Goal: Task Accomplishment & Management: Use online tool/utility

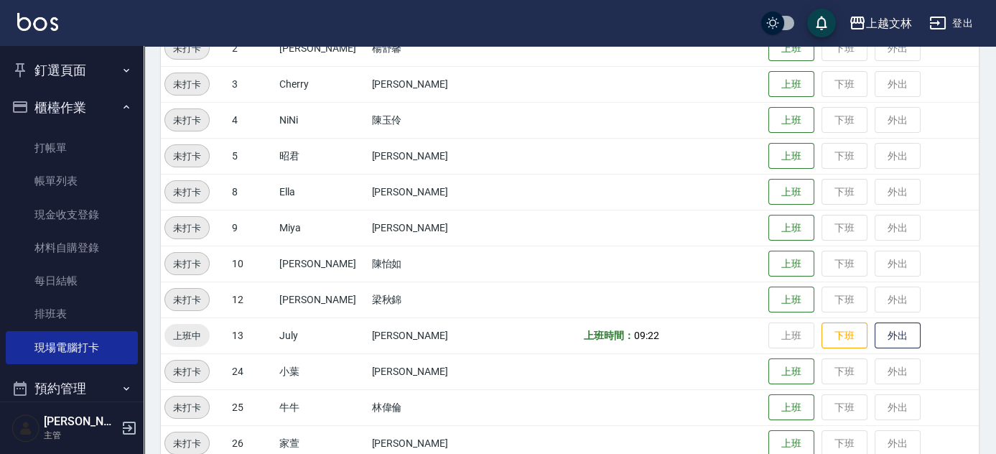
scroll to position [219, 0]
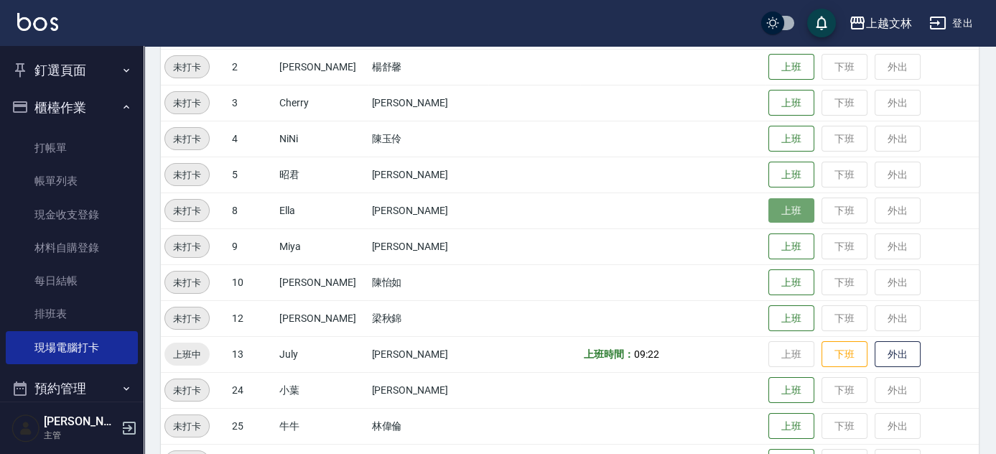
click at [768, 210] on button "上班" at bounding box center [791, 210] width 46 height 25
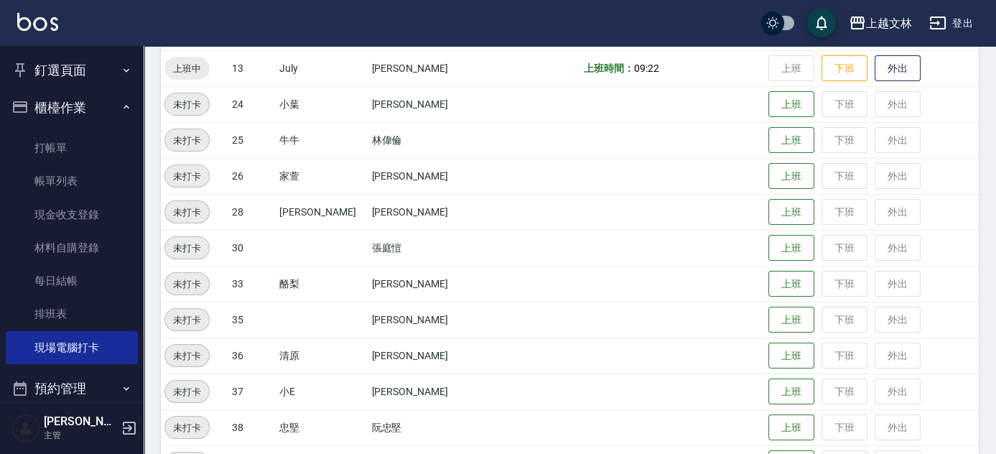
scroll to position [546, 0]
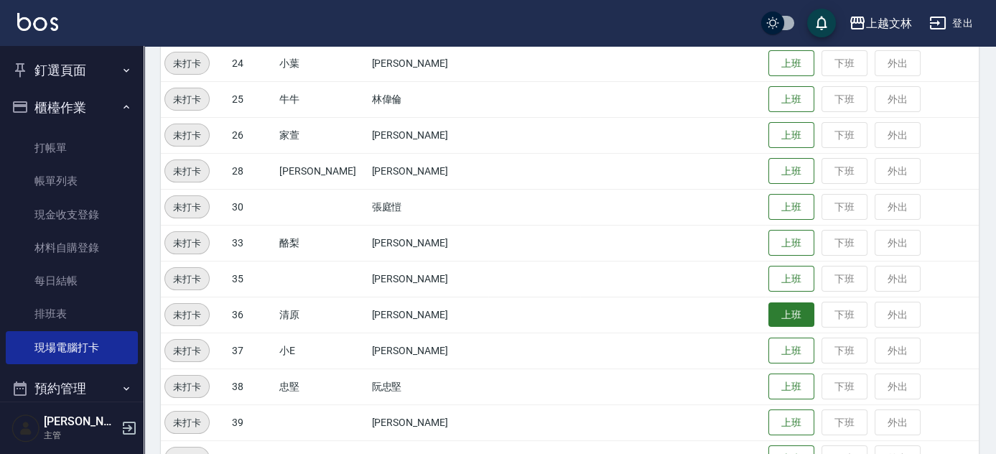
click at [779, 309] on button "上班" at bounding box center [791, 314] width 46 height 25
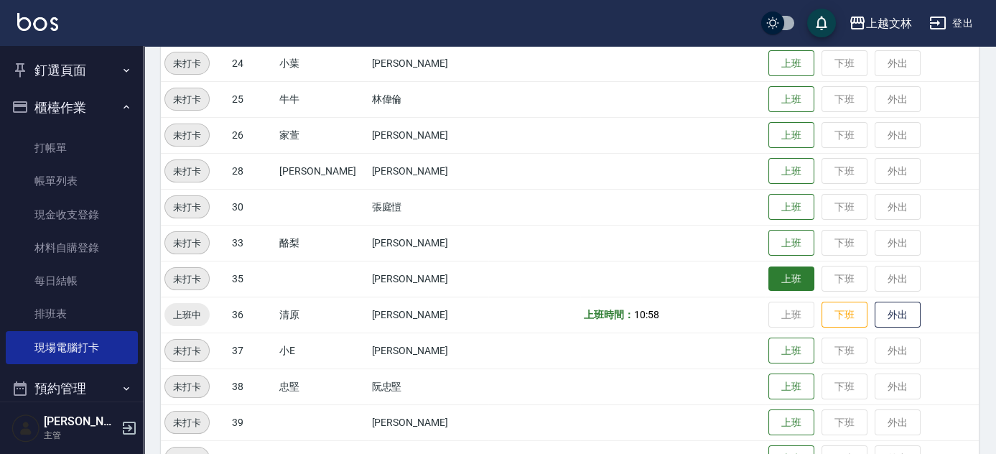
click at [768, 269] on button "上班" at bounding box center [791, 278] width 46 height 25
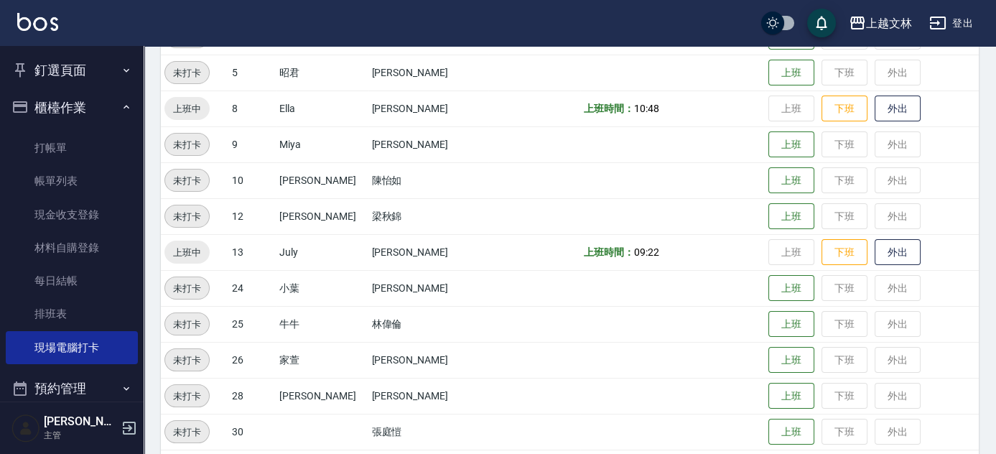
scroll to position [302, 0]
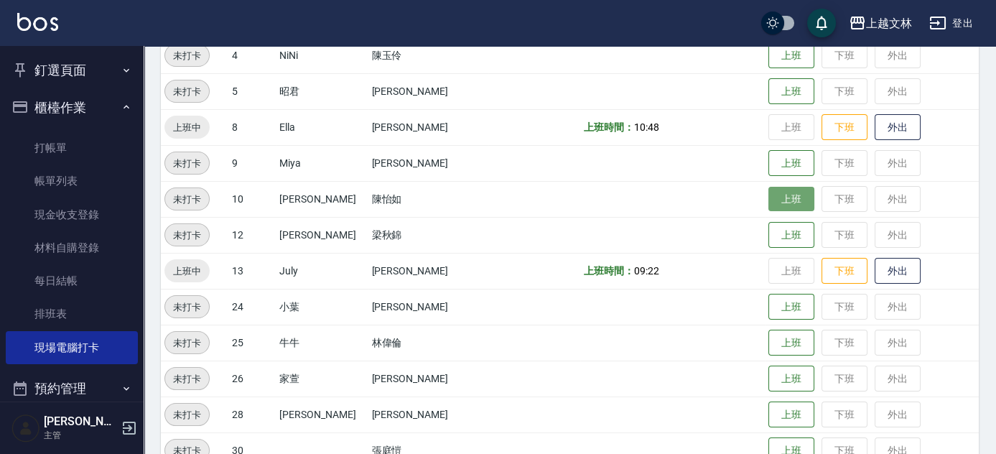
click at [768, 203] on button "上班" at bounding box center [791, 199] width 46 height 25
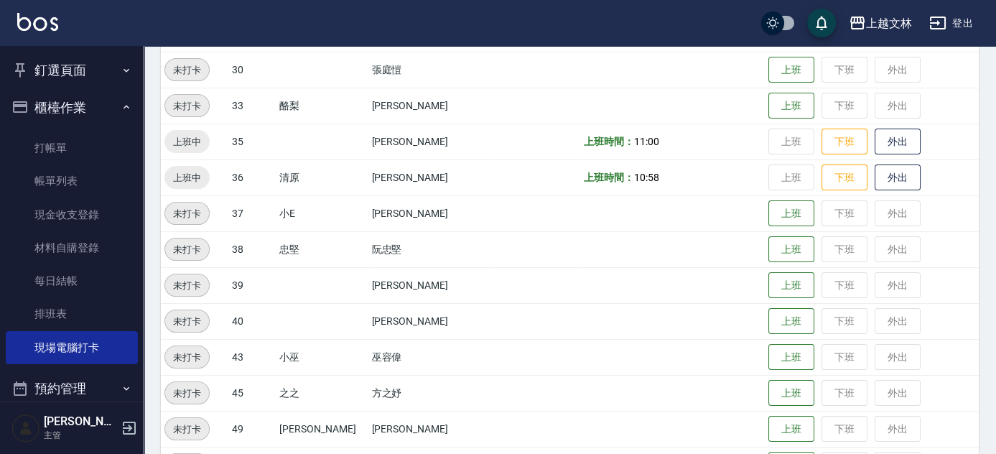
scroll to position [695, 0]
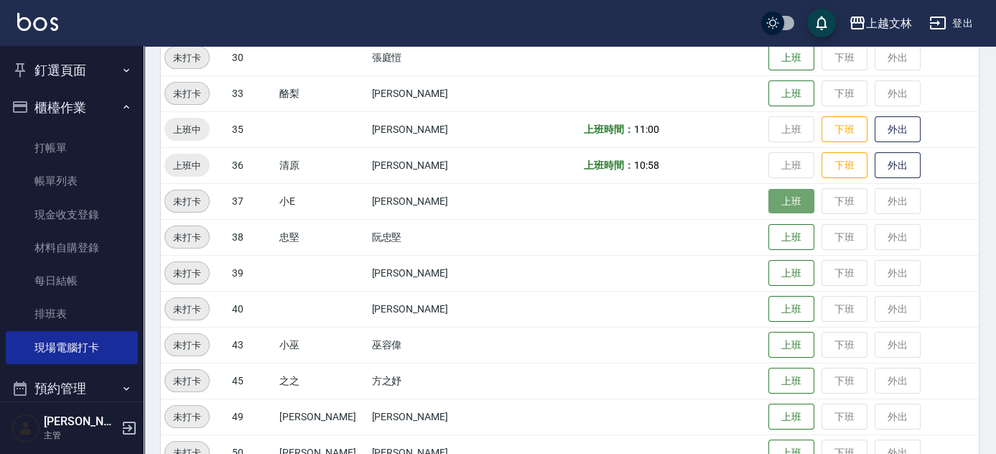
click at [784, 197] on button "上班" at bounding box center [791, 201] width 46 height 25
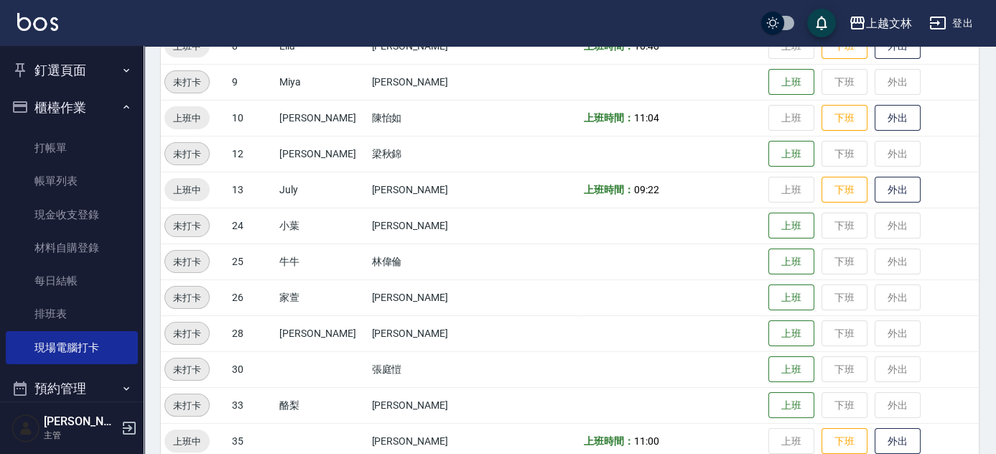
scroll to position [374, 0]
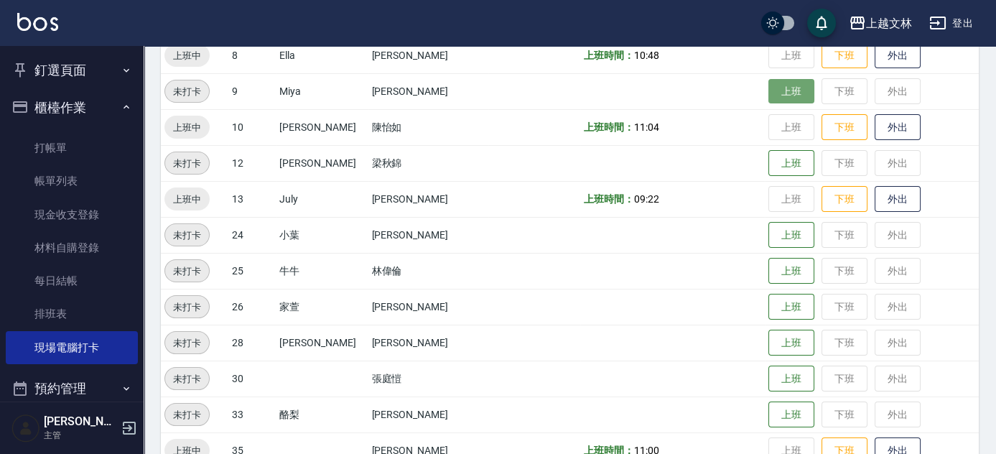
click at [779, 98] on button "上班" at bounding box center [791, 91] width 46 height 25
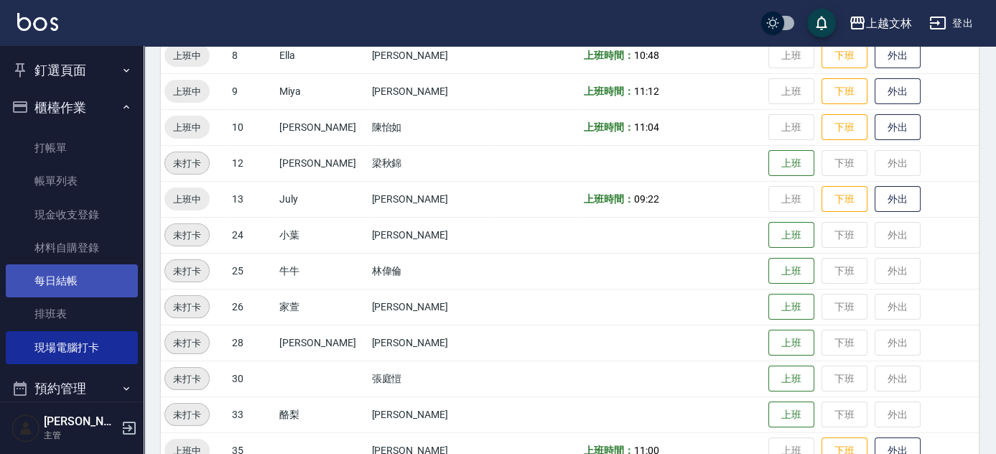
click at [62, 274] on link "每日結帳" at bounding box center [72, 280] width 132 height 33
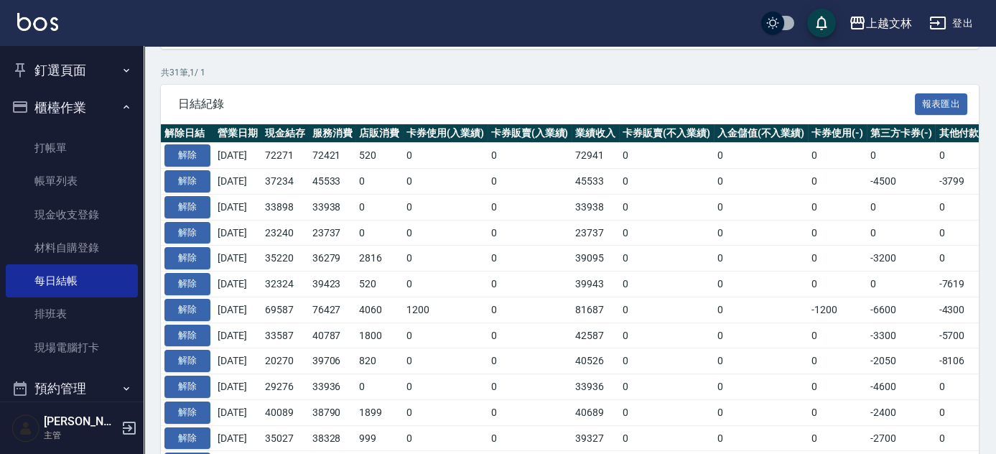
scroll to position [279, 0]
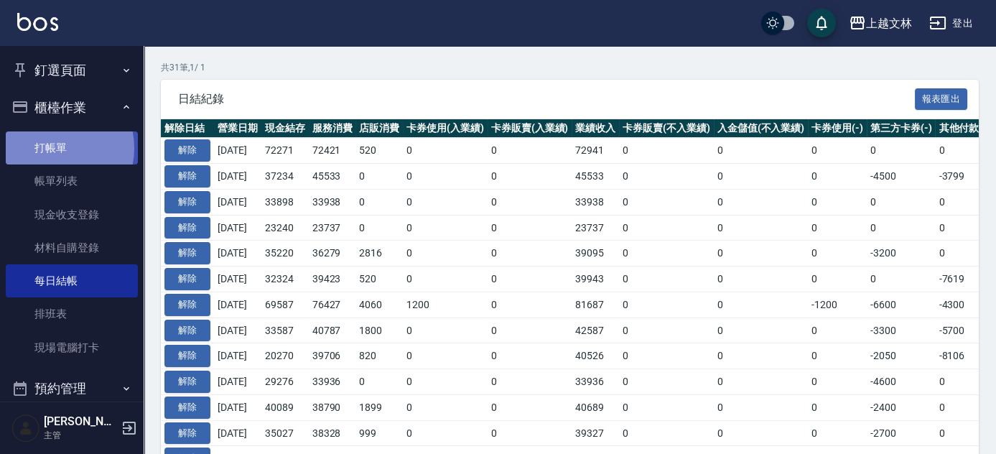
click at [52, 148] on link "打帳單" at bounding box center [72, 147] width 132 height 33
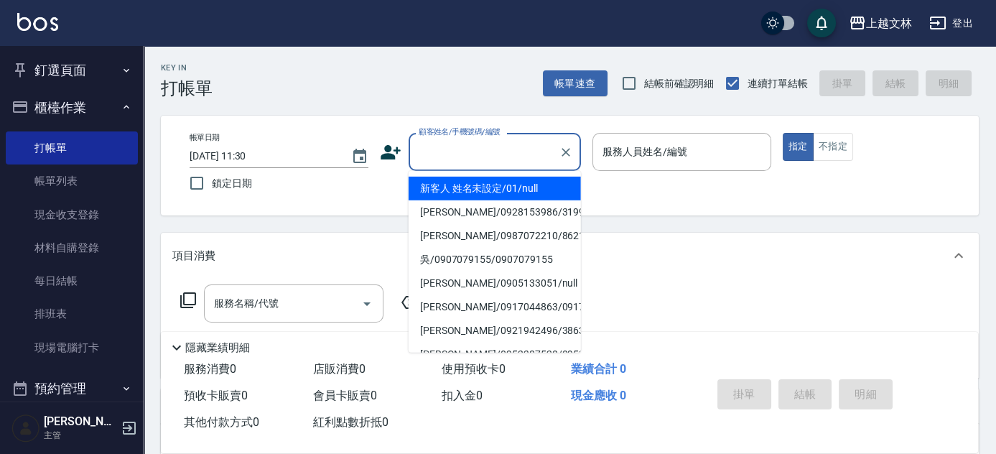
click at [463, 151] on input "顧客姓名/手機號碼/編號" at bounding box center [484, 151] width 138 height 25
click at [460, 182] on li "新客人 姓名未設定/01/null" at bounding box center [495, 189] width 172 height 24
type input "新客人 姓名未設定/01/null"
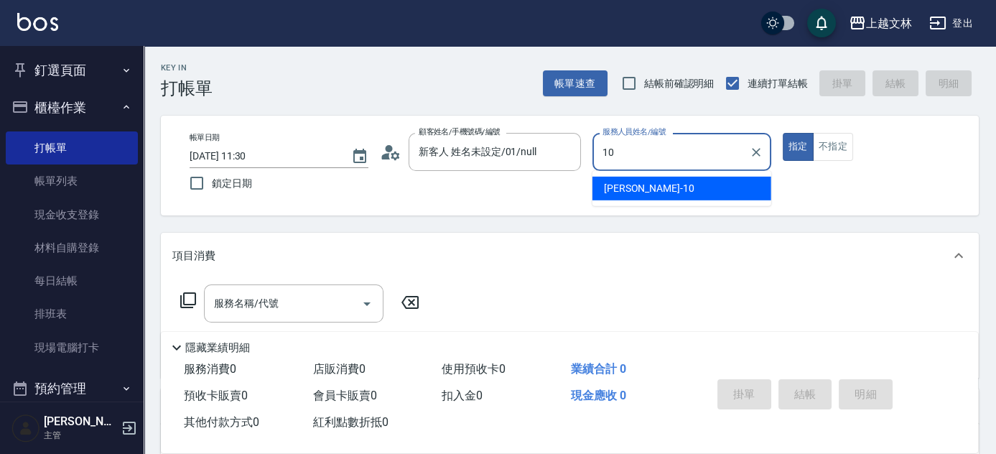
click at [638, 190] on div "[PERSON_NAME] -10" at bounding box center [681, 189] width 179 height 24
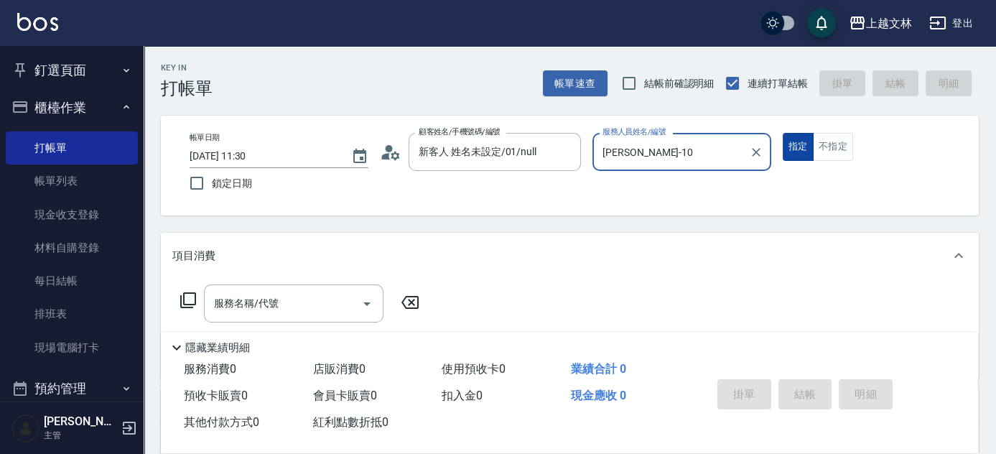
type input "[PERSON_NAME]-10"
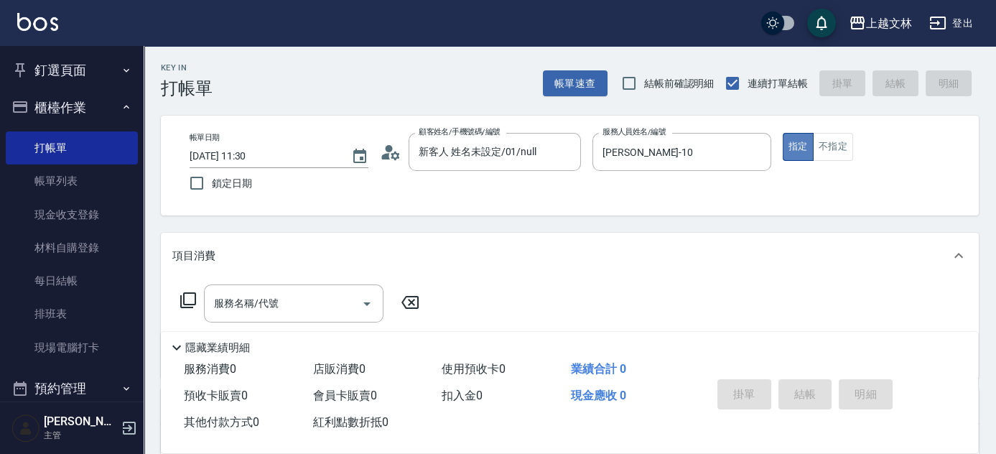
click at [792, 141] on button "指定" at bounding box center [798, 147] width 31 height 28
click at [286, 296] on input "服務名稱/代號" at bounding box center [282, 303] width 145 height 25
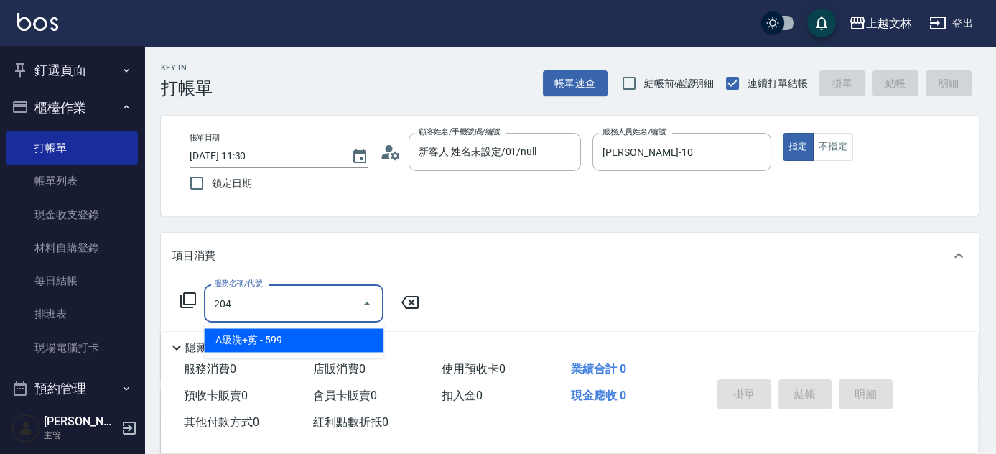
click at [224, 300] on input "204" at bounding box center [282, 303] width 145 height 25
type input "3"
click at [248, 340] on span "A級單剪 - 499" at bounding box center [294, 340] width 180 height 24
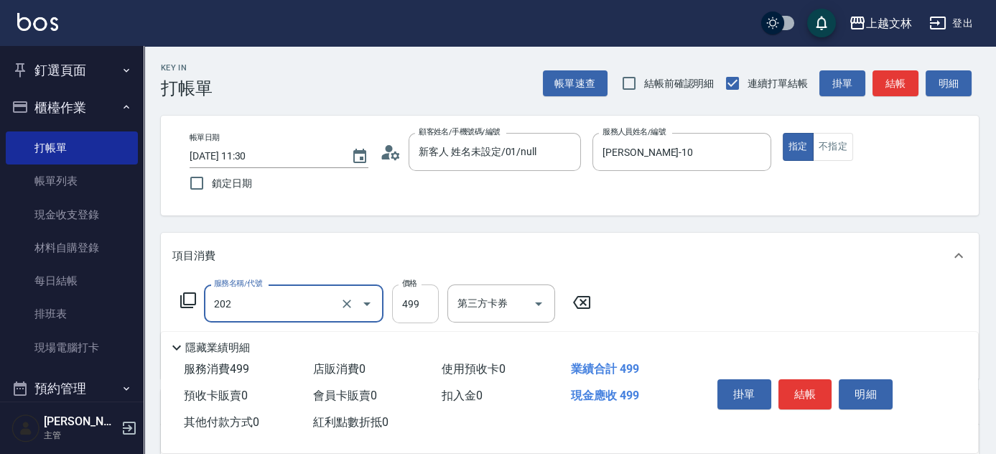
type input "A級單剪(202)"
click at [404, 308] on input "499" at bounding box center [415, 303] width 47 height 39
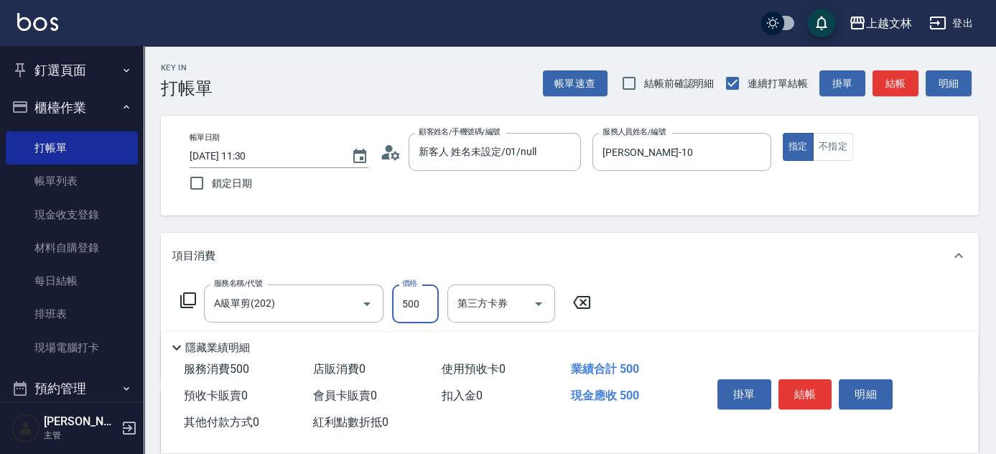
type input "500"
click at [708, 318] on div "服務名稱/代號 A級單剪(202) 服務名稱/代號 價格 500 價格 第三方卡券 第三方卡券" at bounding box center [570, 329] width 818 height 100
click at [792, 386] on button "結帳" at bounding box center [805, 394] width 54 height 30
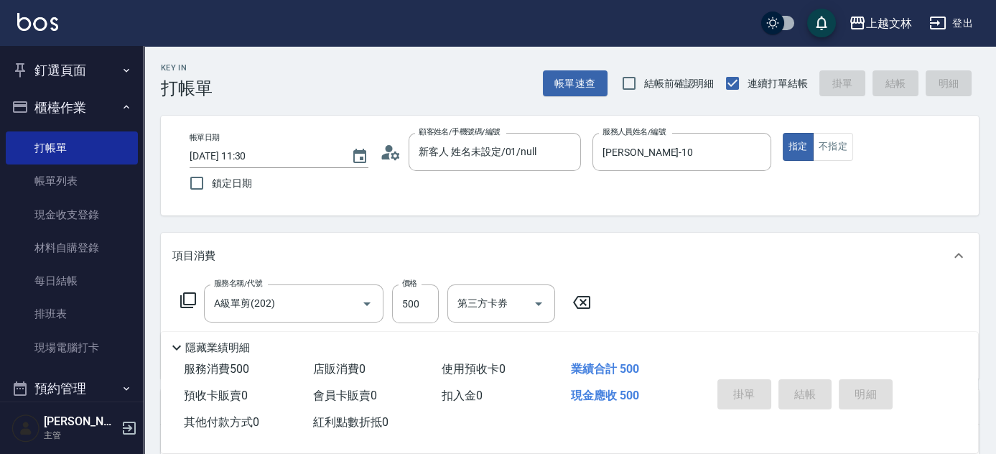
type input "[DATE] 11:31"
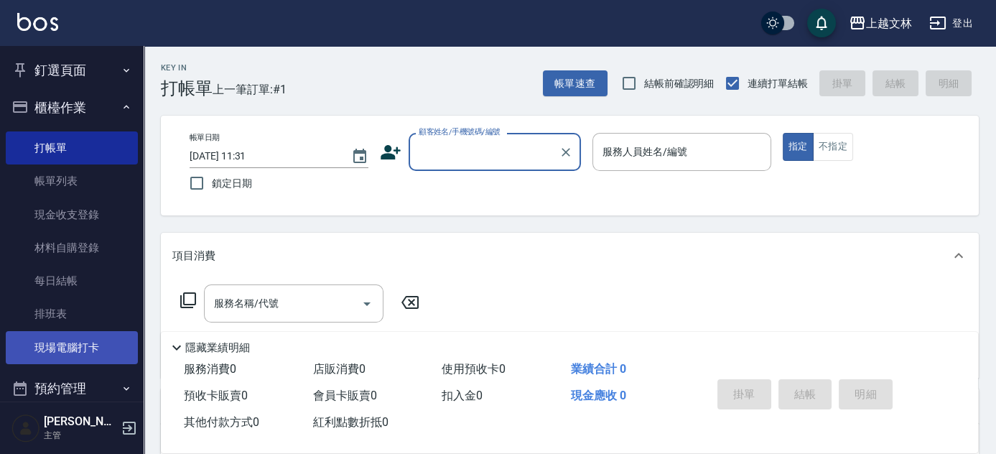
click at [81, 345] on link "現場電腦打卡" at bounding box center [72, 347] width 132 height 33
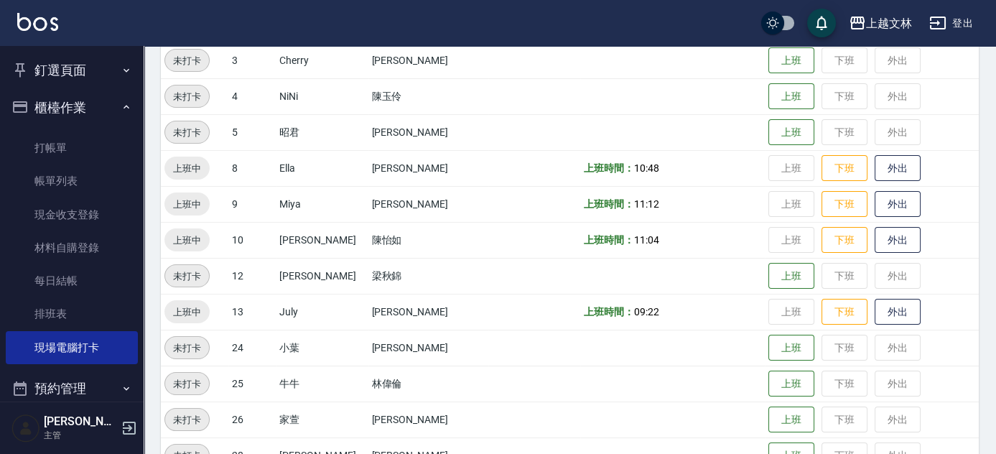
scroll to position [264, 0]
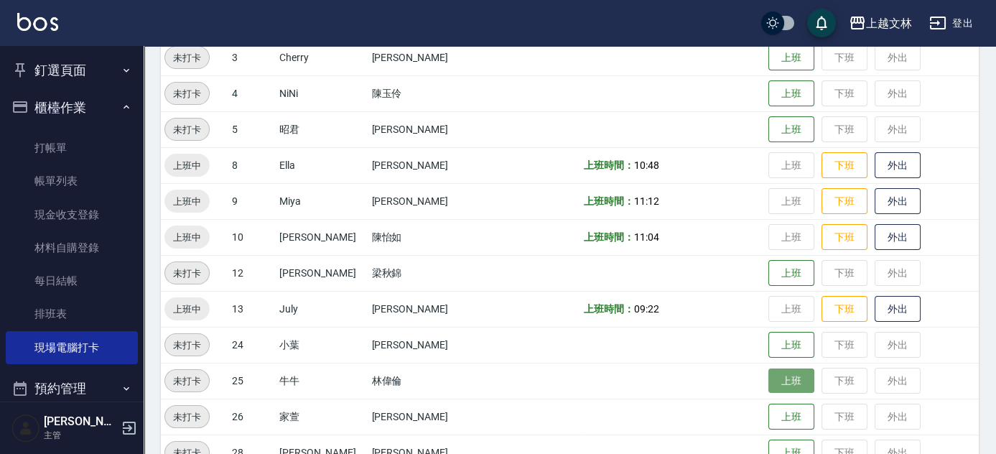
click at [768, 386] on button "上班" at bounding box center [791, 380] width 46 height 25
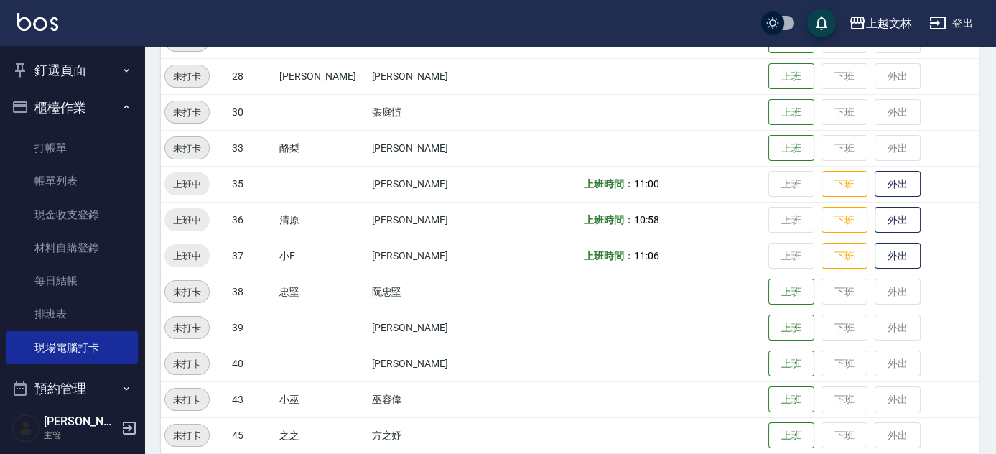
scroll to position [659, 0]
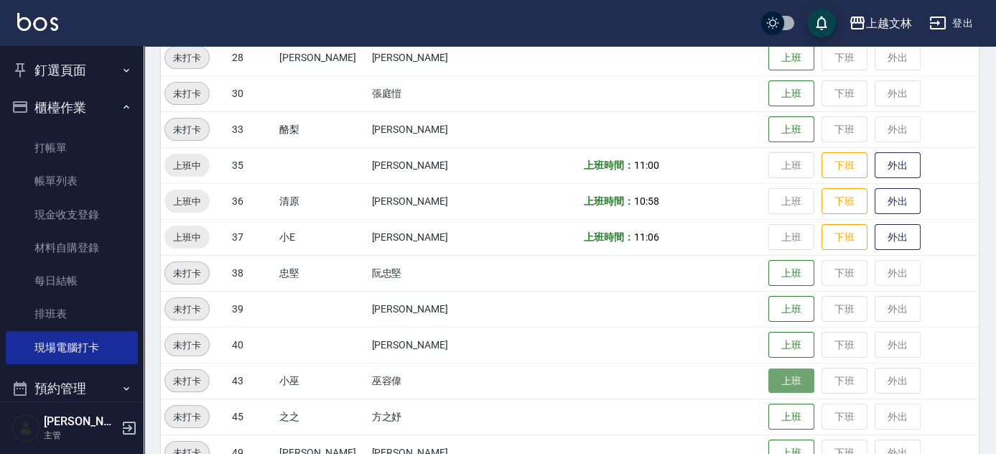
click at [768, 378] on button "上班" at bounding box center [791, 380] width 46 height 25
